Goal: Check status: Check status

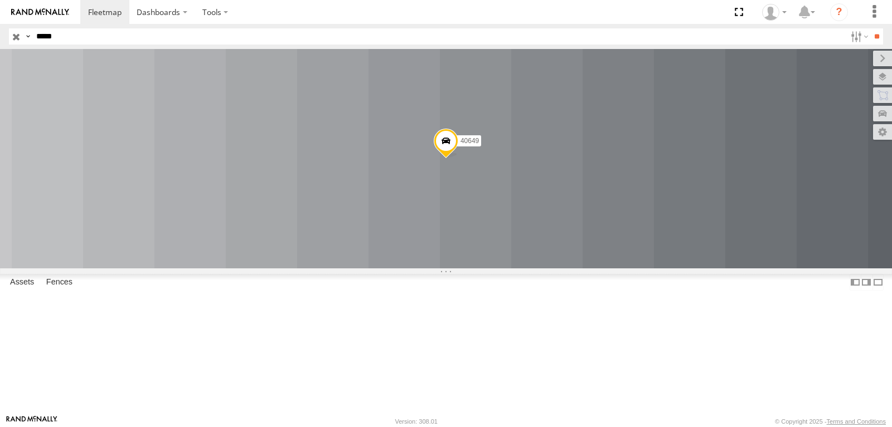
drag, startPoint x: 102, startPoint y: 38, endPoint x: -14, endPoint y: 28, distance: 116.4
click at [32, 28] on input "*****" at bounding box center [439, 36] width 814 height 16
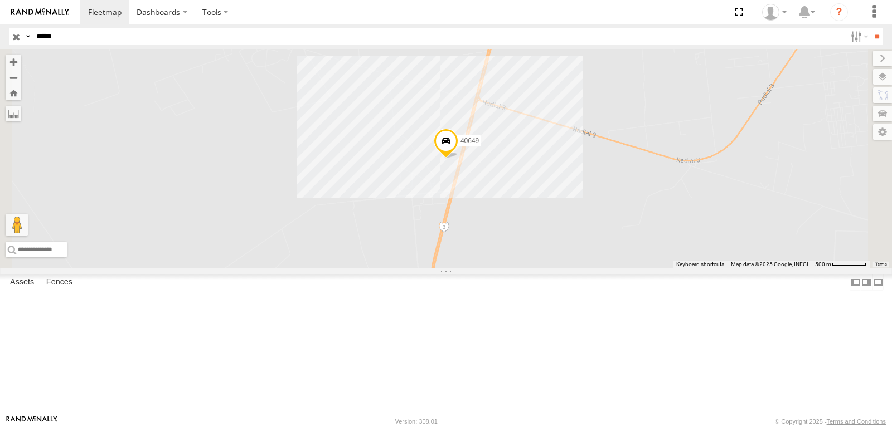
type input "*****"
click at [870, 28] on input "**" at bounding box center [876, 36] width 13 height 16
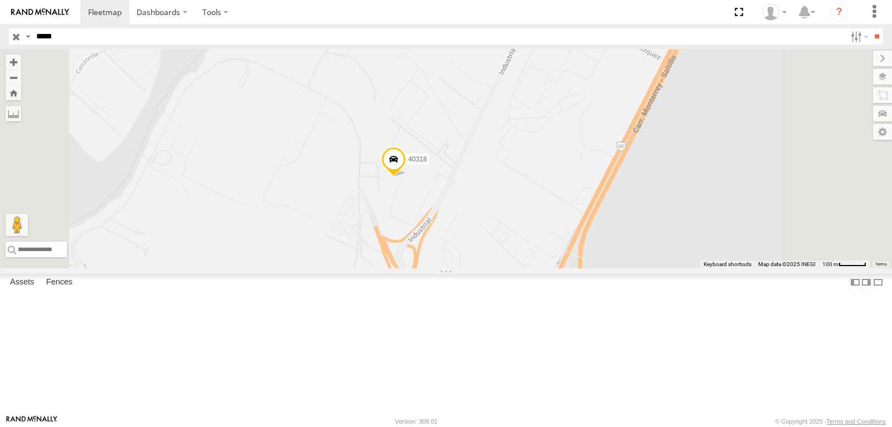
drag, startPoint x: 546, startPoint y: 291, endPoint x: 588, endPoint y: 304, distance: 44.1
click at [588, 269] on div "40318" at bounding box center [446, 159] width 892 height 220
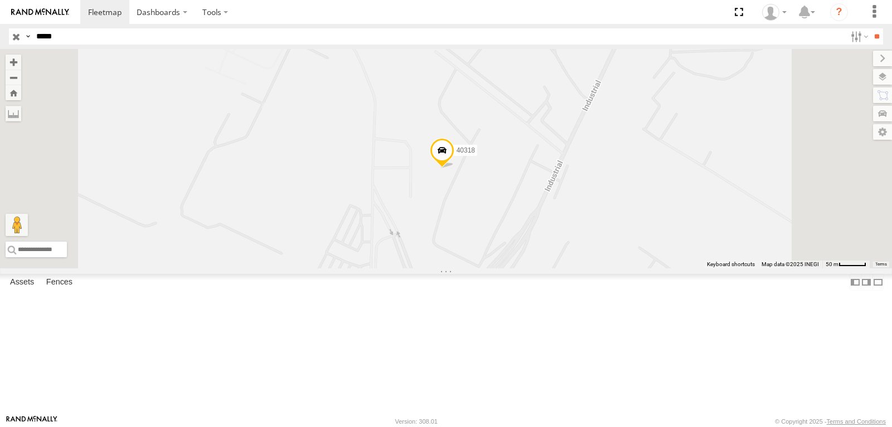
drag, startPoint x: 612, startPoint y: 127, endPoint x: 614, endPoint y: 157, distance: 29.6
click at [614, 157] on div "40318" at bounding box center [446, 159] width 892 height 220
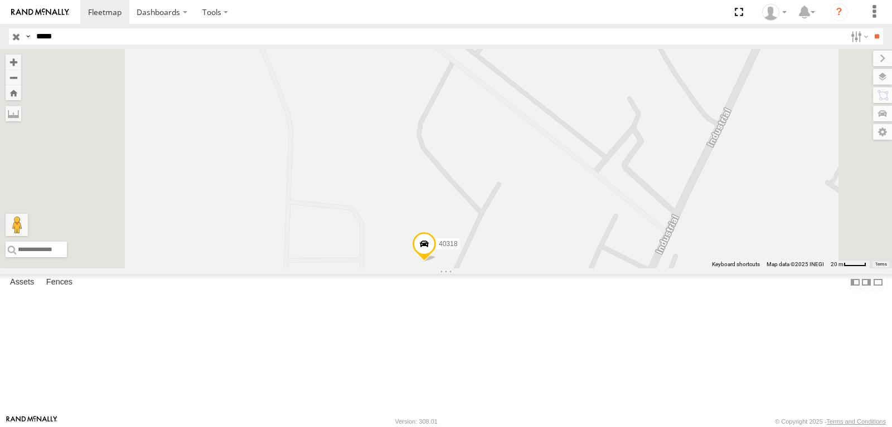
drag, startPoint x: 551, startPoint y: 276, endPoint x: 554, endPoint y: 173, distance: 103.7
click at [554, 173] on div "40318" at bounding box center [446, 159] width 892 height 220
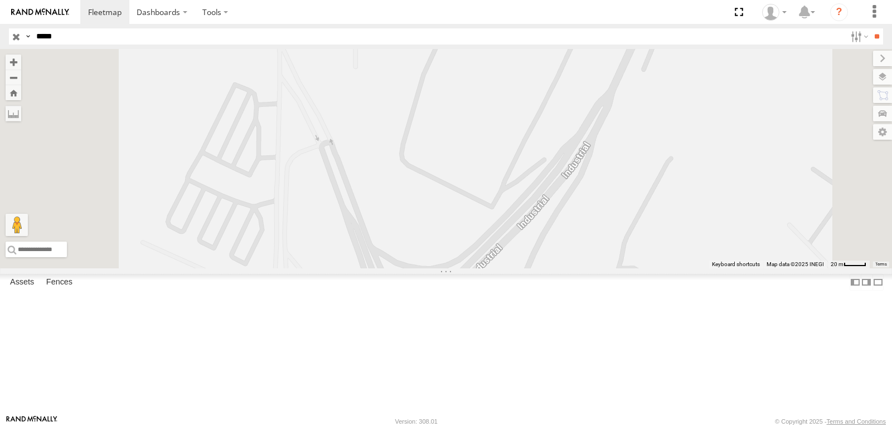
drag, startPoint x: 599, startPoint y: 188, endPoint x: 587, endPoint y: 156, distance: 34.6
click at [587, 156] on div "40318" at bounding box center [446, 159] width 892 height 220
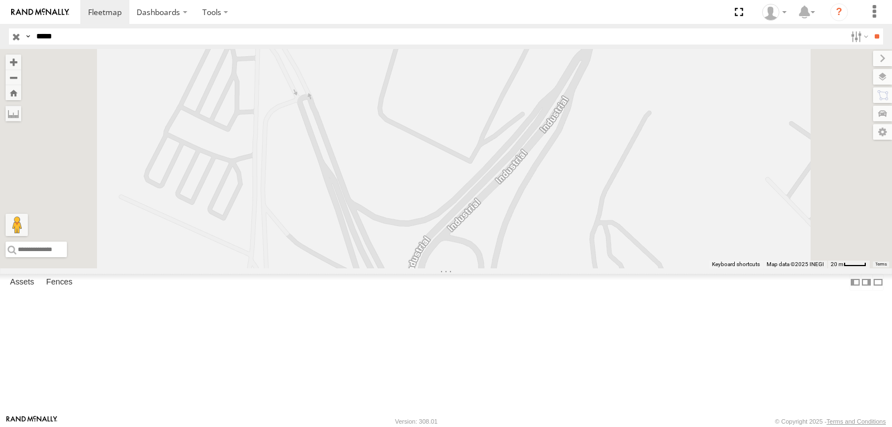
drag, startPoint x: 571, startPoint y: 99, endPoint x: 578, endPoint y: 179, distance: 80.6
click at [579, 178] on div "40318" at bounding box center [446, 159] width 892 height 220
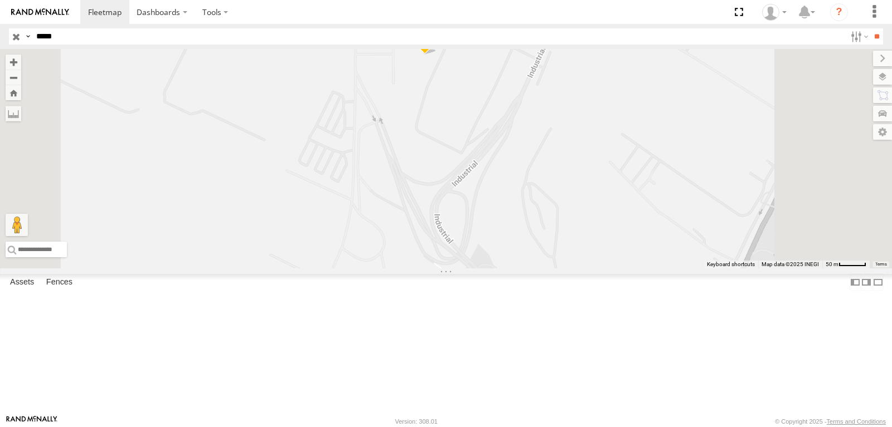
drag, startPoint x: 586, startPoint y: 65, endPoint x: 561, endPoint y: 123, distance: 63.7
click at [562, 123] on div "40318" at bounding box center [446, 159] width 892 height 220
